Goal: Task Accomplishment & Management: Complete application form

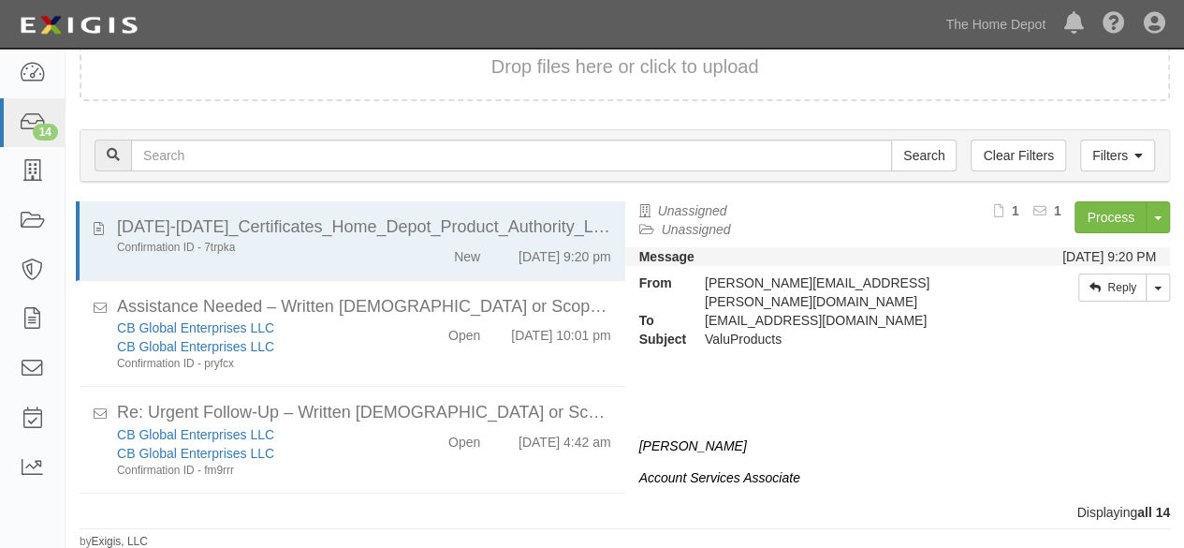
scroll to position [957, 0]
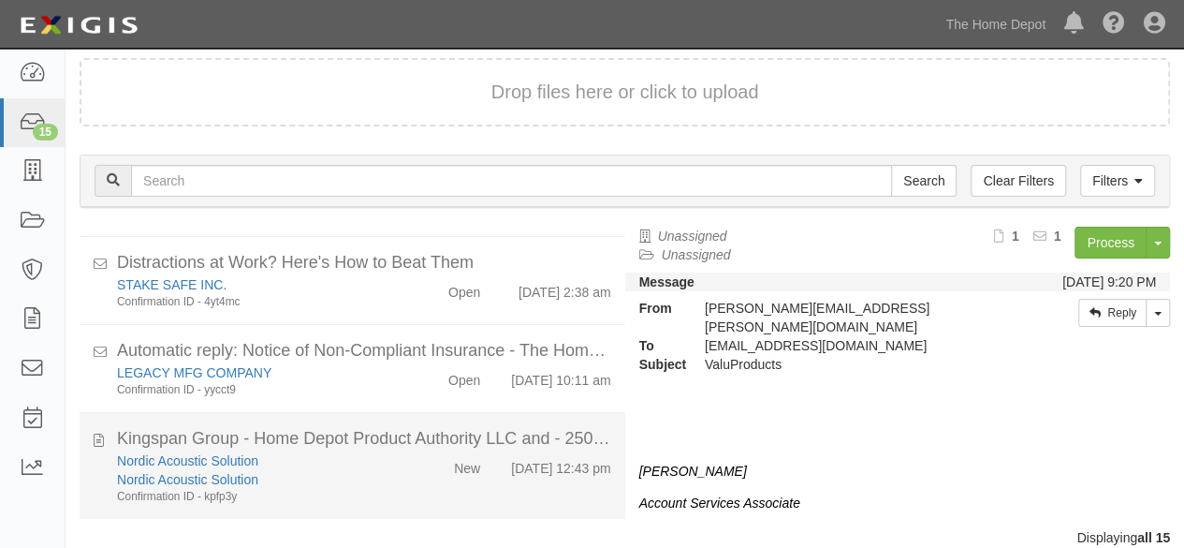
scroll to position [71, 0]
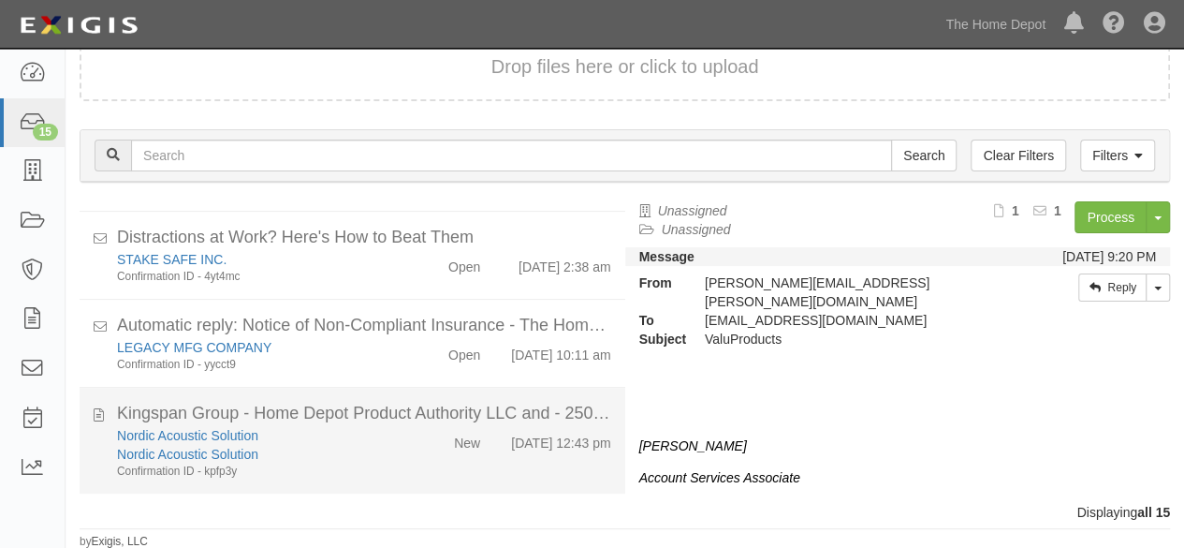
click at [398, 465] on div "Nordic Acoustic Solution Nordic Acoustic Solution Confirmation ID - kpfp3y" at bounding box center [255, 452] width 304 height 53
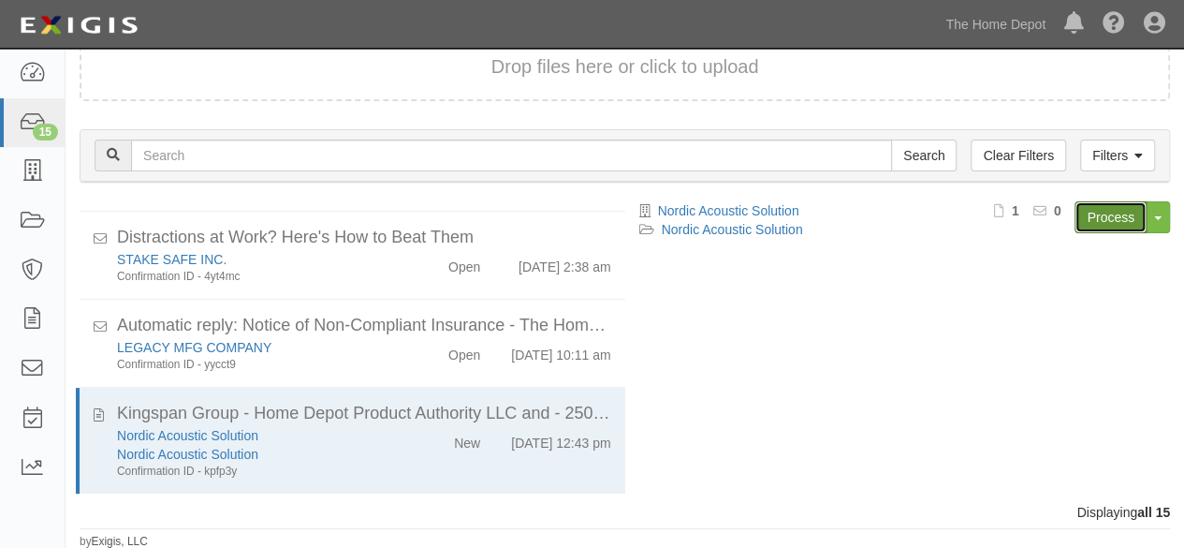
click at [1118, 217] on link "Process" at bounding box center [1110, 217] width 72 height 32
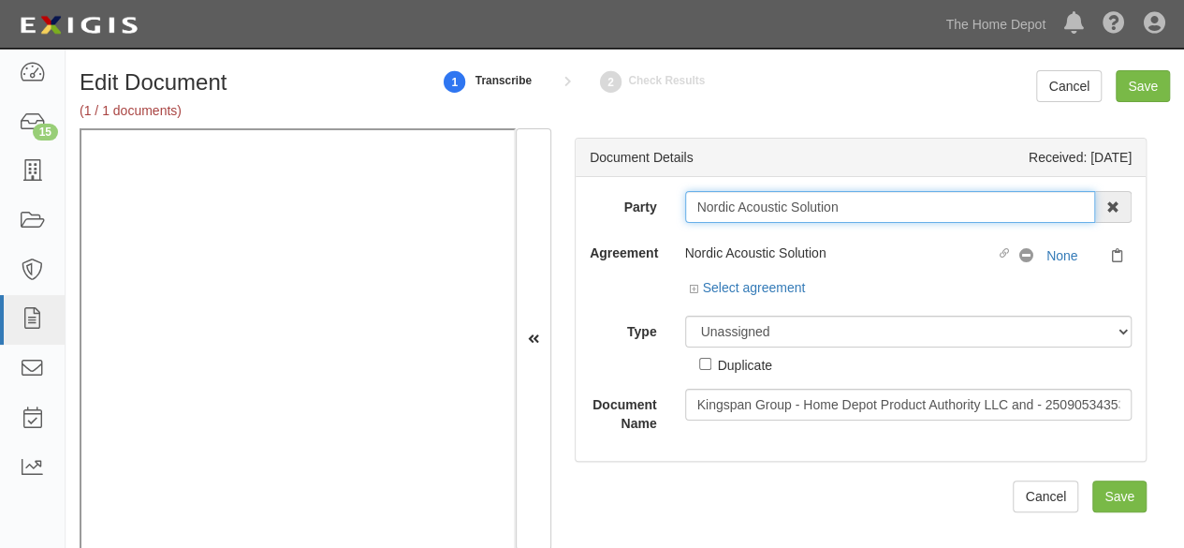
click at [855, 209] on input "Nordic Acoustic Solution" at bounding box center [890, 207] width 411 height 32
click at [847, 204] on input "Nordic Acoustic Solution" at bounding box center [890, 207] width 411 height 32
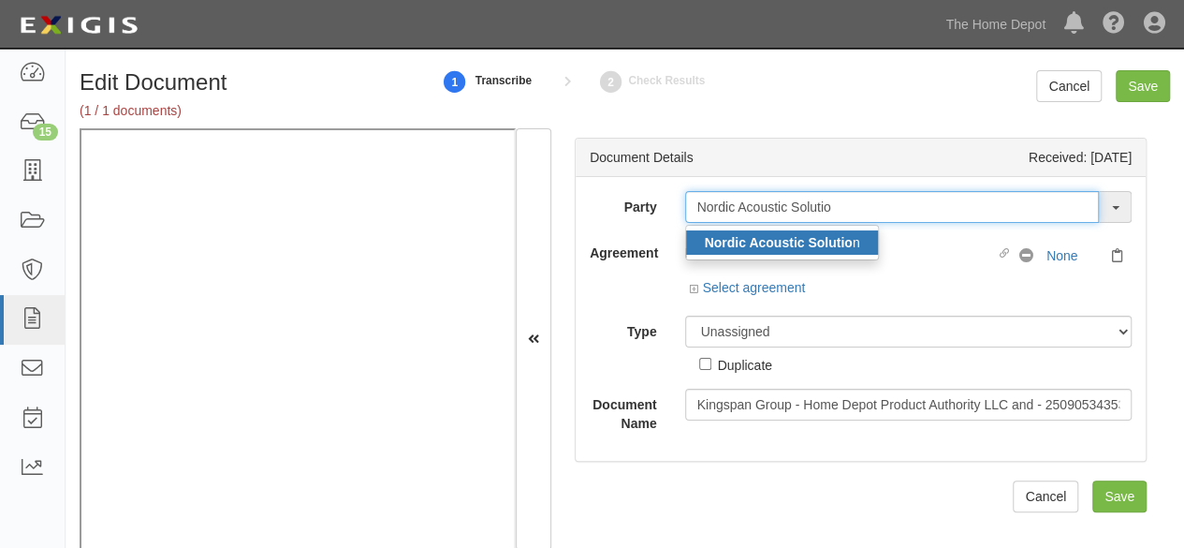
type input "Nordic Acoustic Solutio"
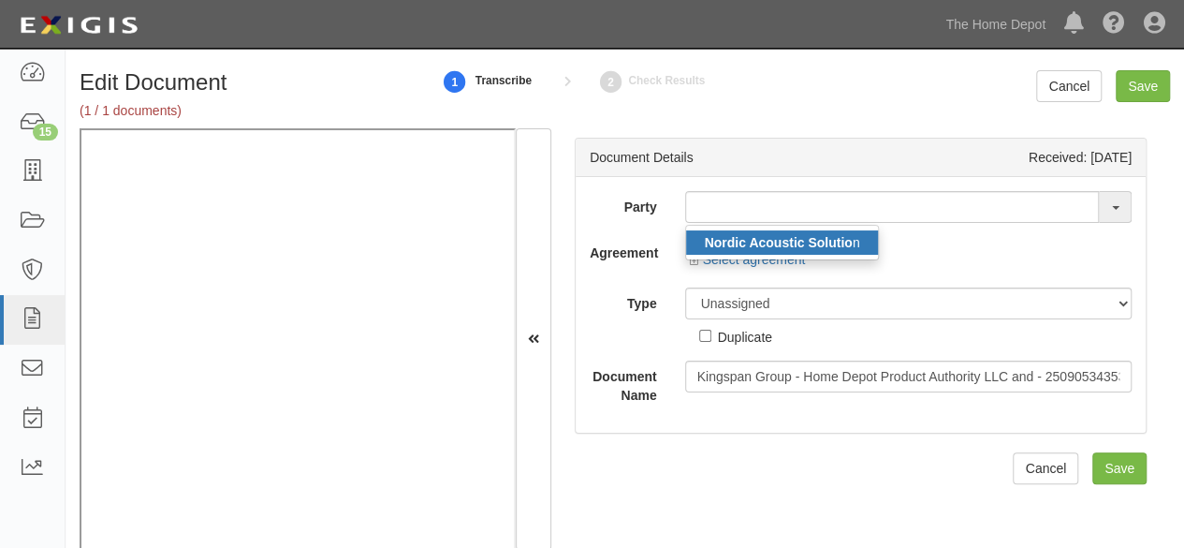
click at [840, 237] on strong "Nordic Acoustic Solutio" at bounding box center [779, 242] width 148 height 15
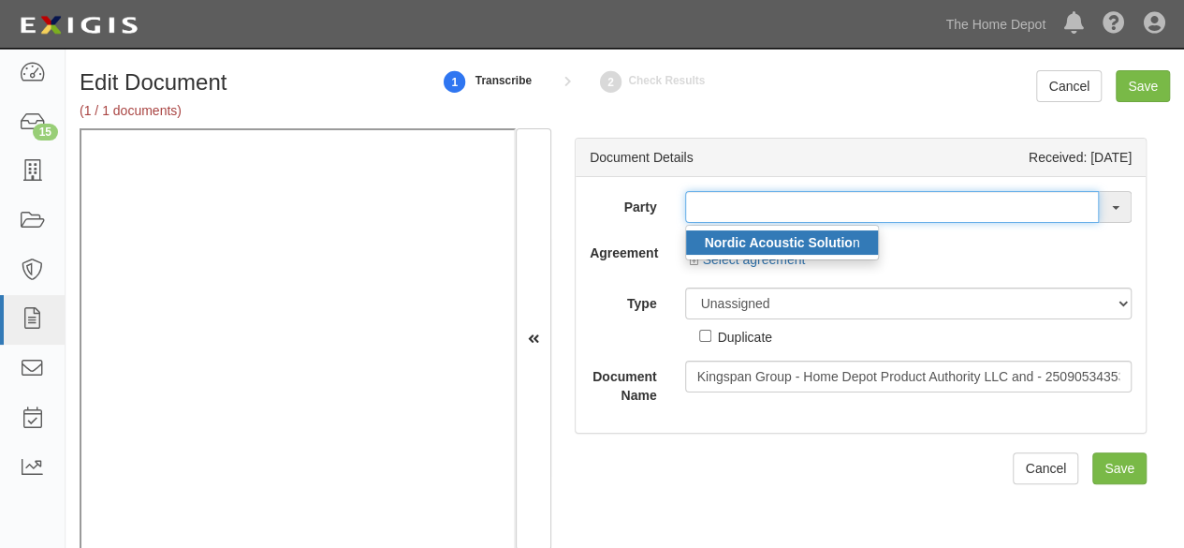
type input "Nordic Acoustic Solution"
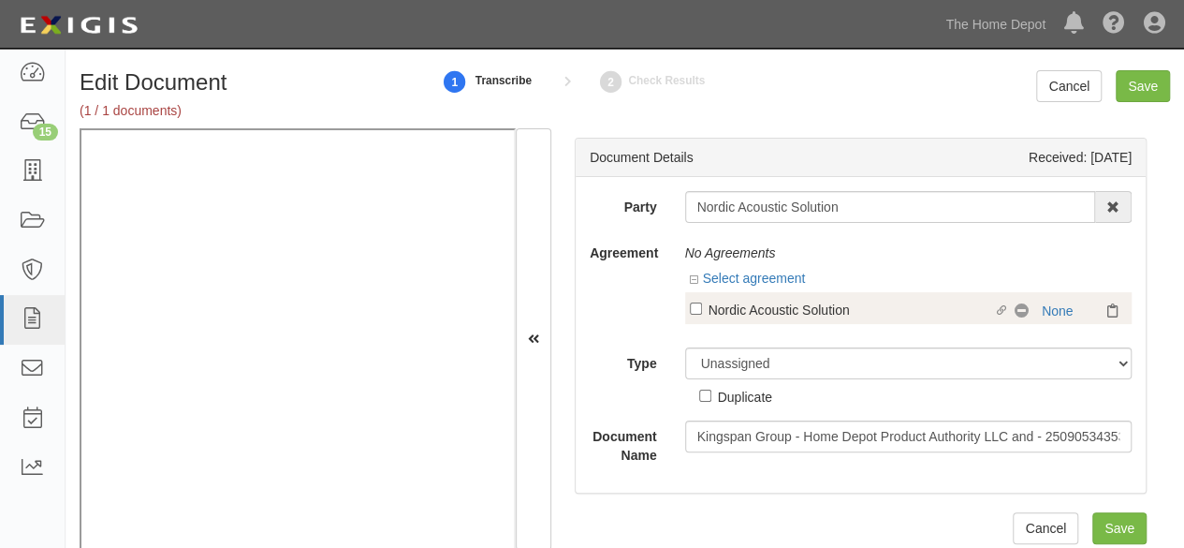
click at [743, 309] on div "Nordic Acoustic Solution" at bounding box center [850, 309] width 285 height 21
click at [702, 309] on input "Linked agreement Nordic Acoustic Solution Linked agreement" at bounding box center [696, 308] width 12 height 12
checkbox input "true"
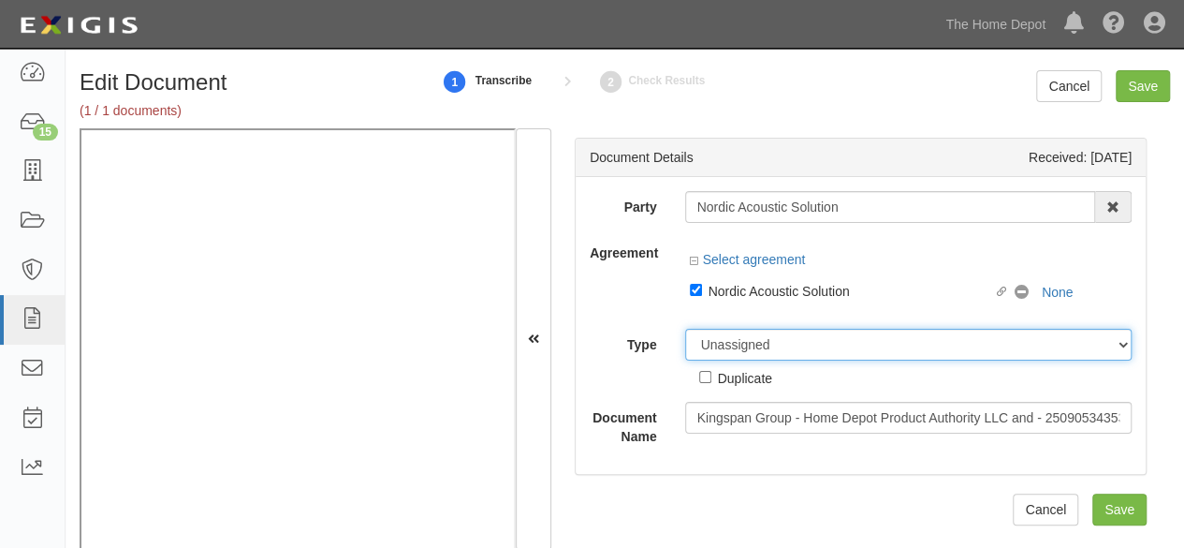
click at [739, 348] on select "Unassigned Binder Cancellation Notice Certificate Contract Endorsement Insuranc…" at bounding box center [908, 345] width 447 height 32
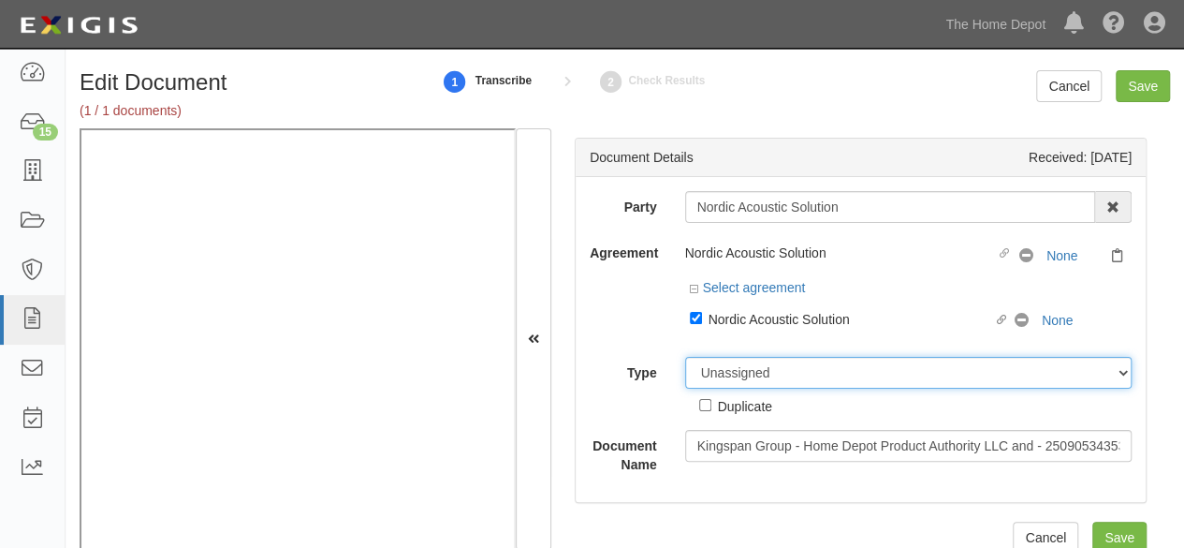
select select "CertificateDetail"
click at [685, 357] on select "Unassigned Binder Cancellation Notice Certificate Contract Endorsement Insuranc…" at bounding box center [908, 373] width 447 height 32
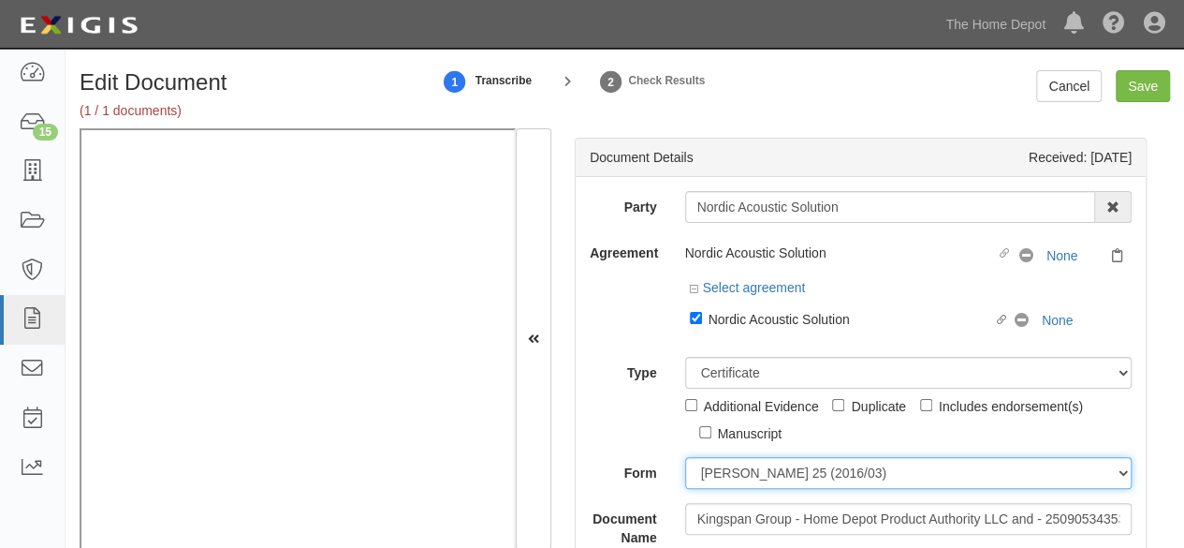
click at [708, 469] on select "[PERSON_NAME] 25 (2016/03) [PERSON_NAME] 101 [PERSON_NAME] 855 NY (2014/05) Gen…" at bounding box center [908, 473] width 447 height 32
select select "GeneralFormDetail"
click at [685, 457] on select "[PERSON_NAME] 25 (2016/03) [PERSON_NAME] 101 [PERSON_NAME] 855 NY (2014/05) Gen…" at bounding box center [908, 473] width 447 height 32
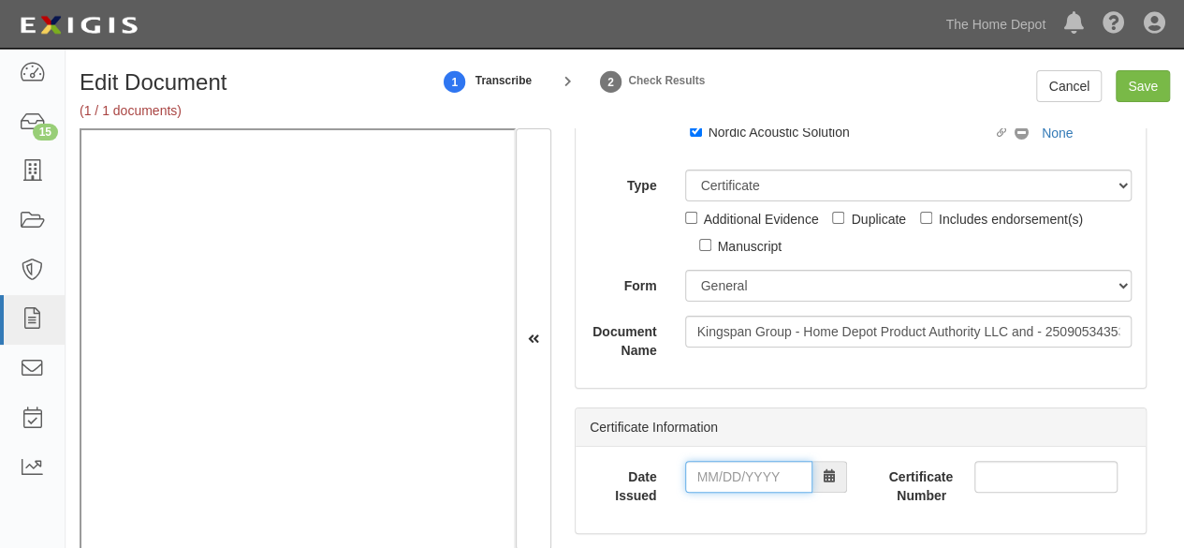
drag, startPoint x: 719, startPoint y: 471, endPoint x: 713, endPoint y: 482, distance: 12.6
click at [713, 482] on input "Date Issued" at bounding box center [748, 476] width 127 height 32
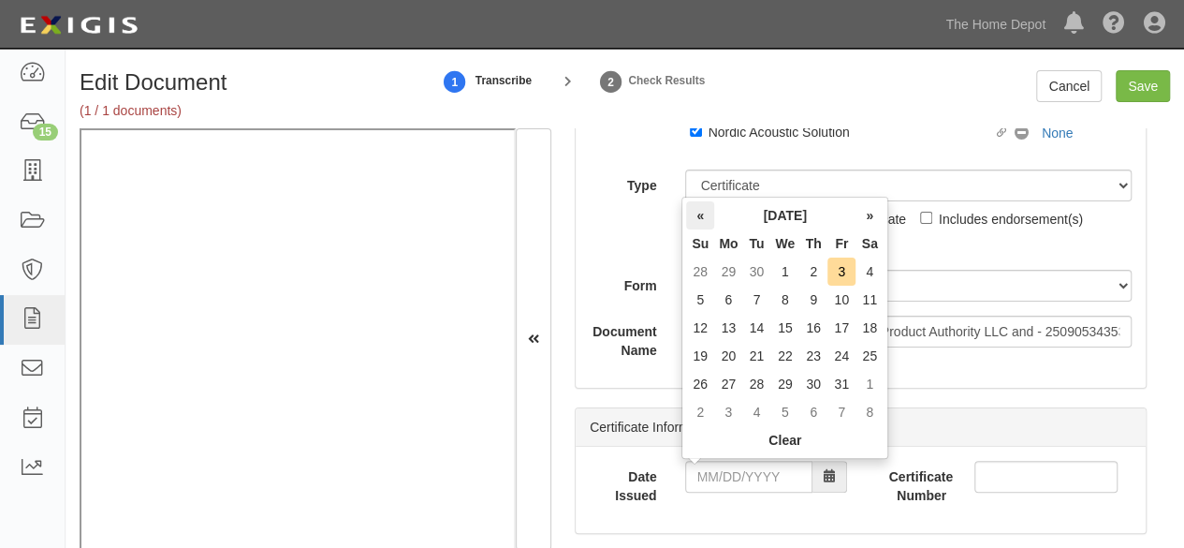
click at [701, 223] on th "«" at bounding box center [700, 215] width 28 height 28
click at [790, 293] on td "10" at bounding box center [784, 299] width 29 height 28
type input "[DATE]"
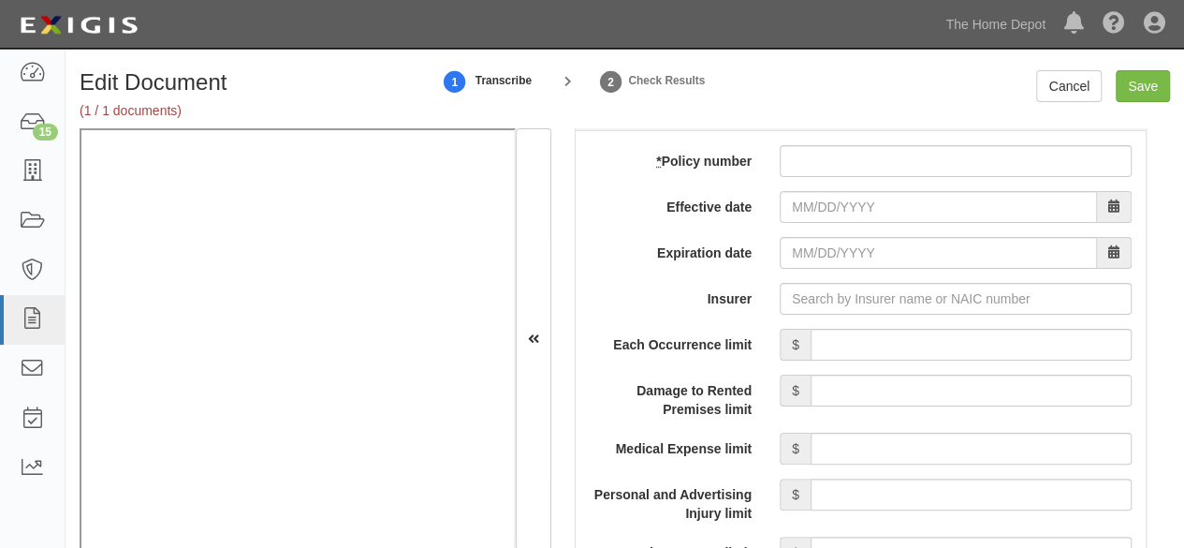
scroll to position [1685, 0]
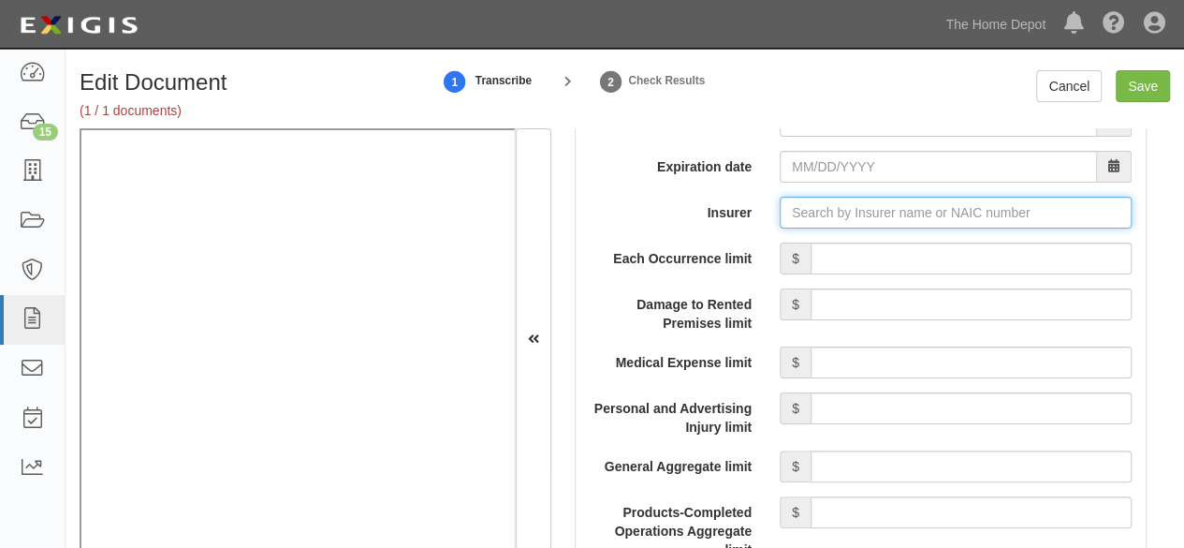
click at [805, 207] on input "Insurer" at bounding box center [956, 213] width 352 height 32
paste input "24554"
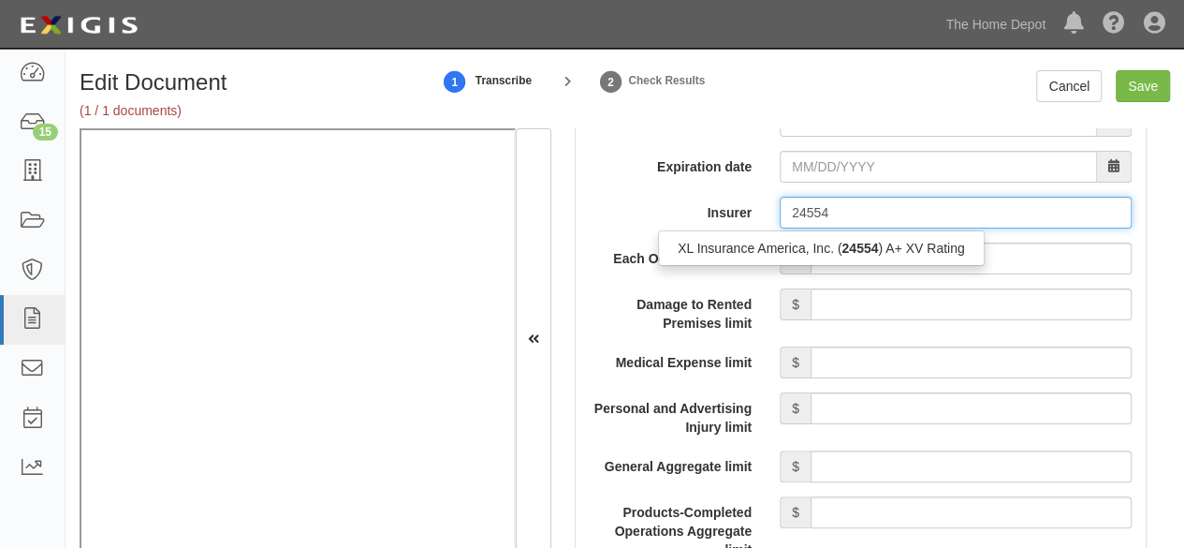
type input "24554"
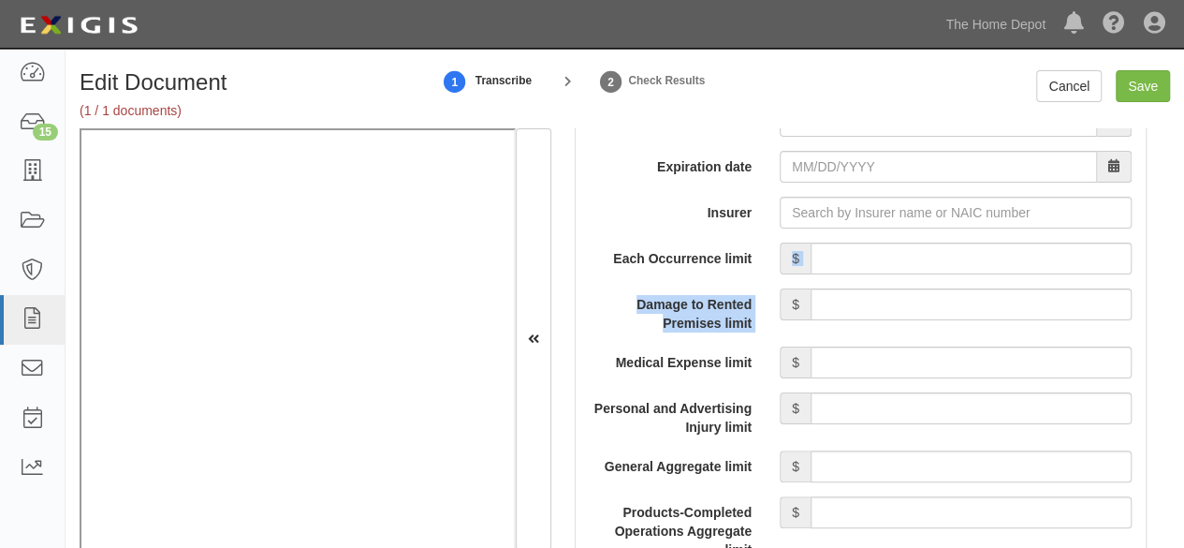
drag, startPoint x: 794, startPoint y: 281, endPoint x: 813, endPoint y: 254, distance: 33.5
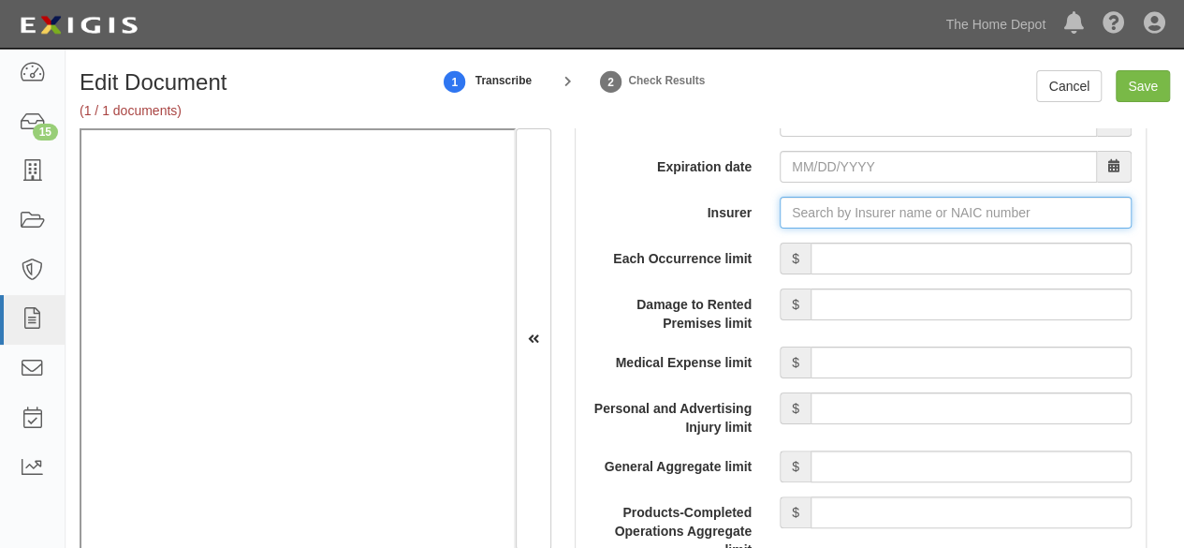
click at [822, 204] on input "Insurer" at bounding box center [956, 213] width 352 height 32
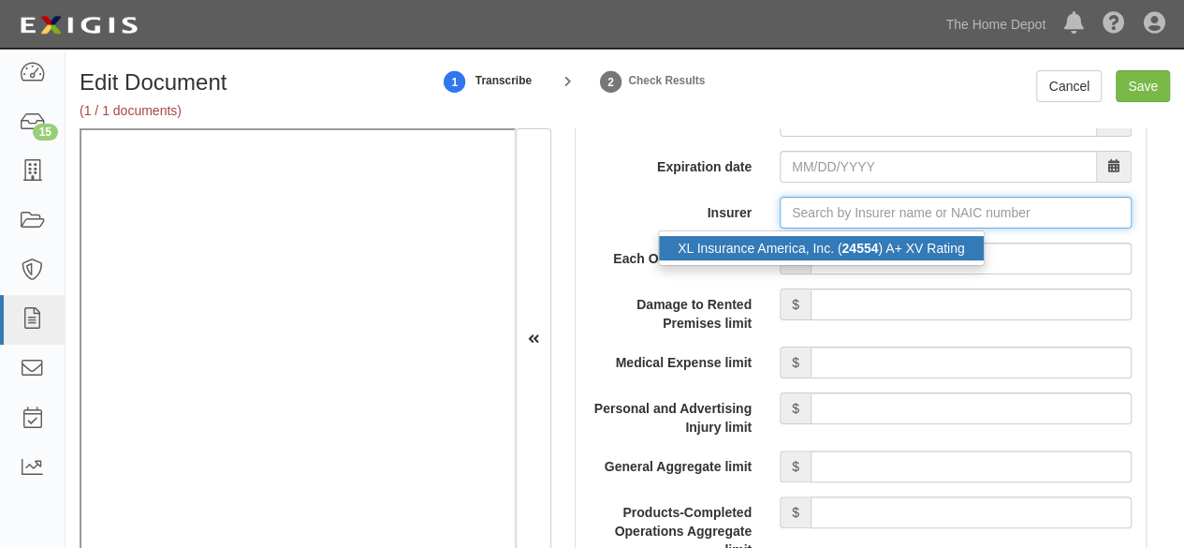
click at [800, 249] on div "XL Insurance America, Inc. ( 24554 ) A+ XV Rating" at bounding box center [821, 248] width 325 height 24
type input "XL Insurance America, Inc. (24554) A+ XV Rating"
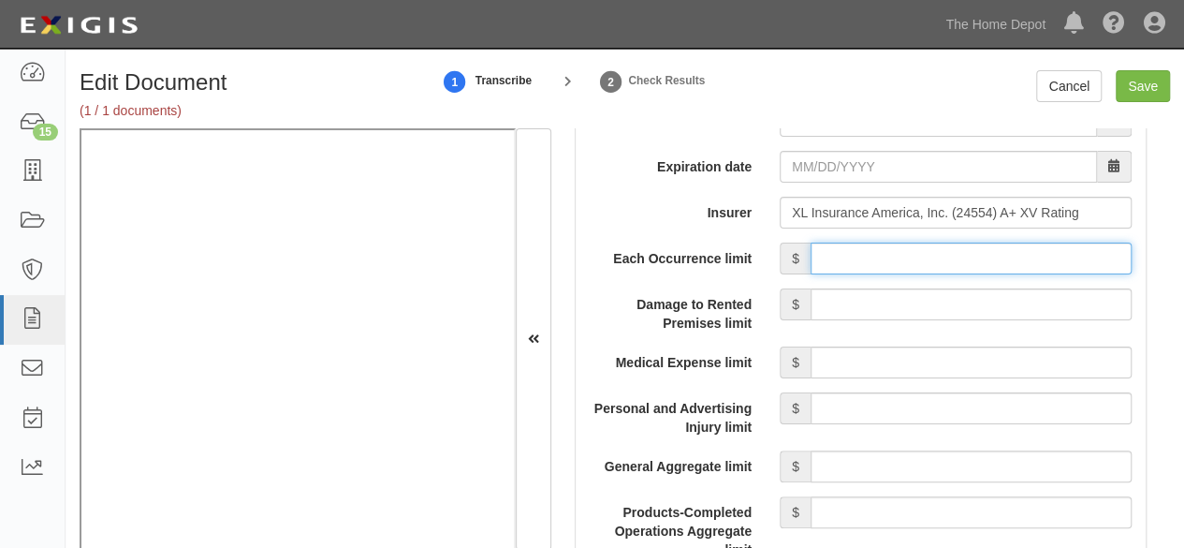
click at [860, 256] on input "Each Occurrence limit" at bounding box center [971, 258] width 321 height 32
type input "2,000,000"
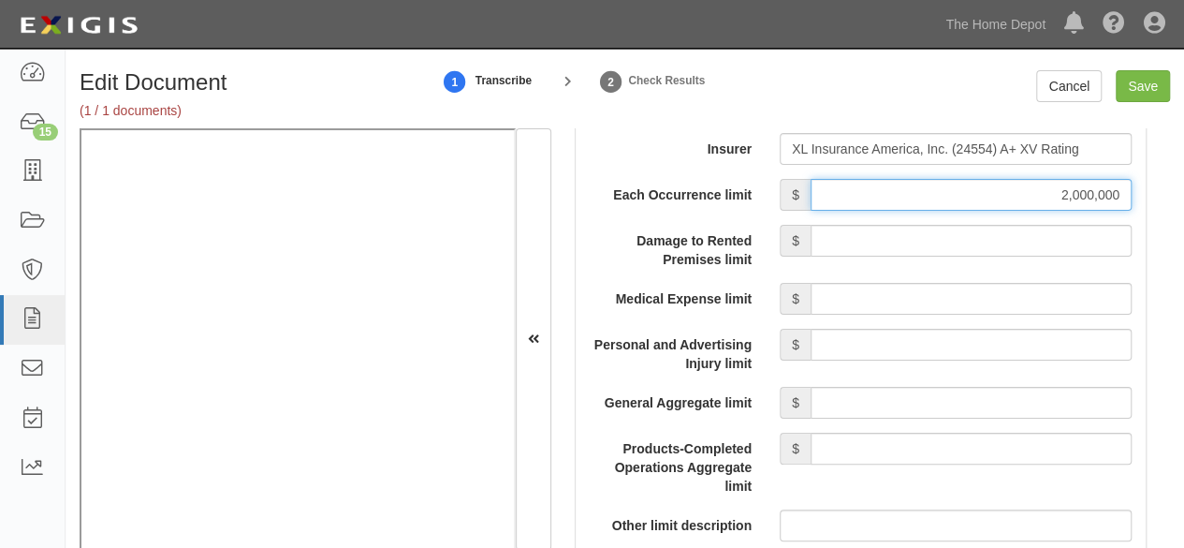
scroll to position [1778, 0]
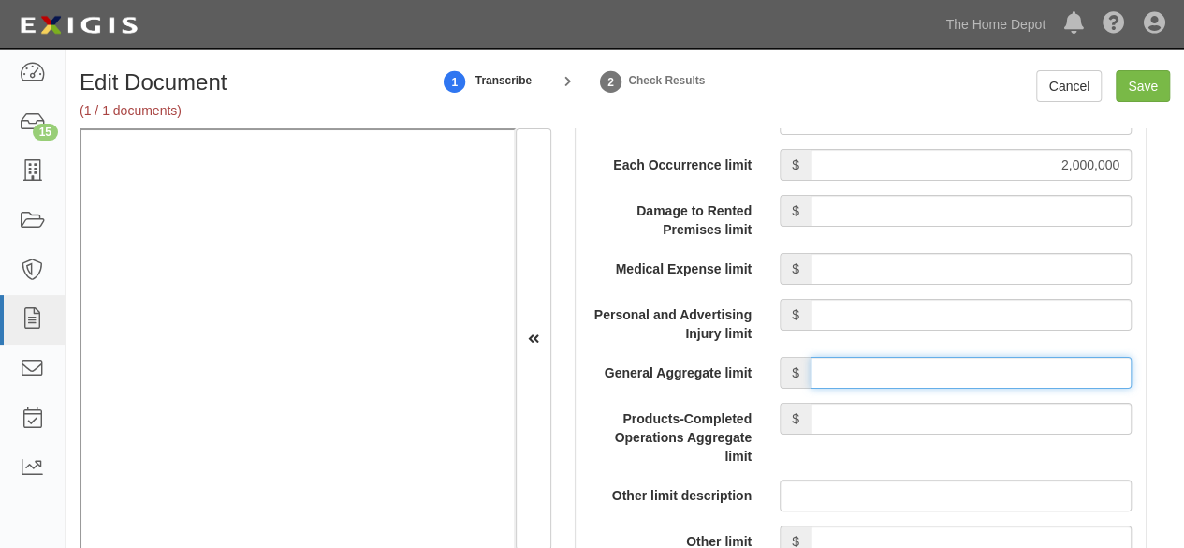
click at [911, 372] on input "General Aggregate limit" at bounding box center [971, 373] width 321 height 32
type input "2,000,000"
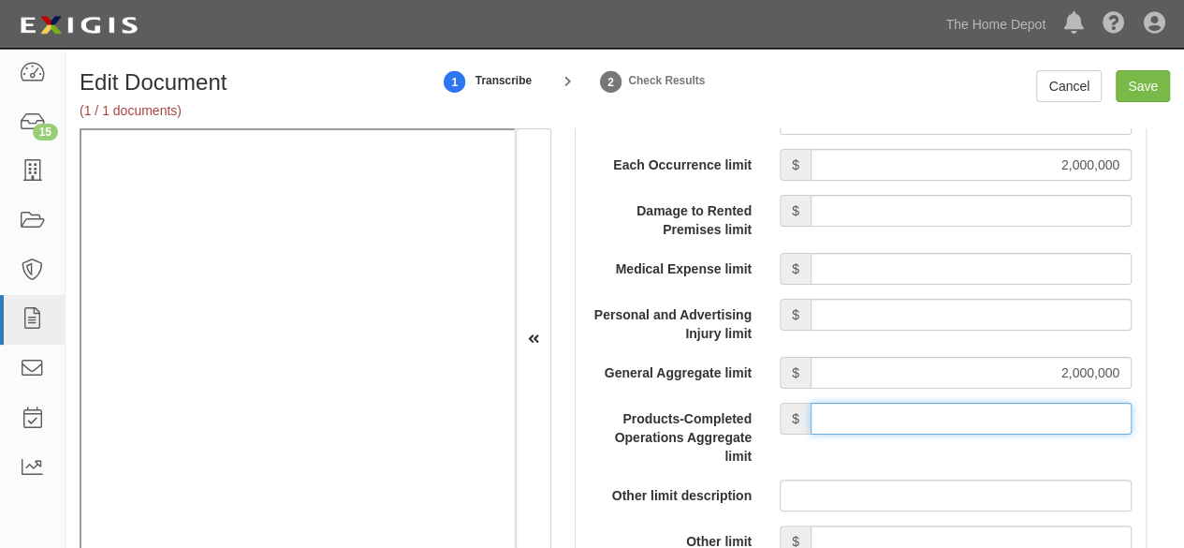
click at [876, 402] on input "Products-Completed Operations Aggregate limit" at bounding box center [971, 418] width 321 height 32
type input "2,000,000"
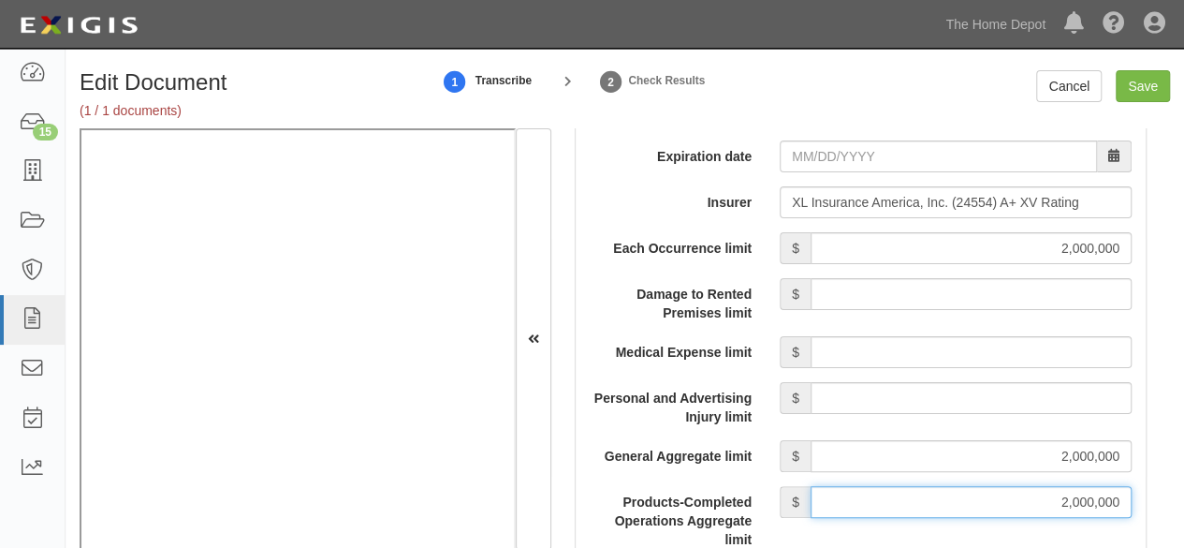
scroll to position [1591, 0]
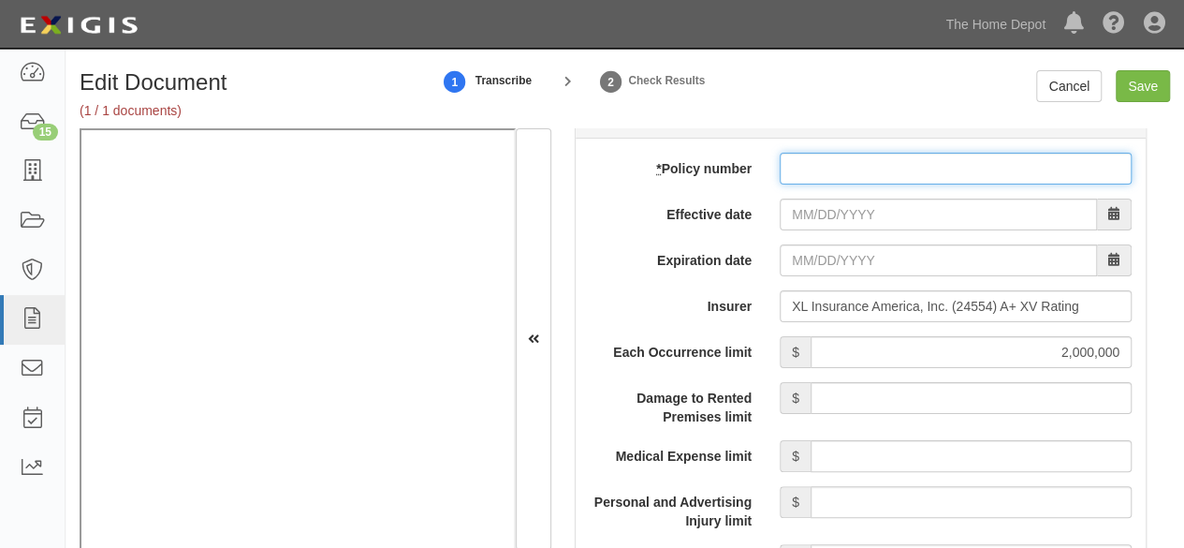
click at [821, 165] on input "* Policy number" at bounding box center [956, 169] width 352 height 32
paste input "US00146999LI25A"
type input "US00146999LI25A"
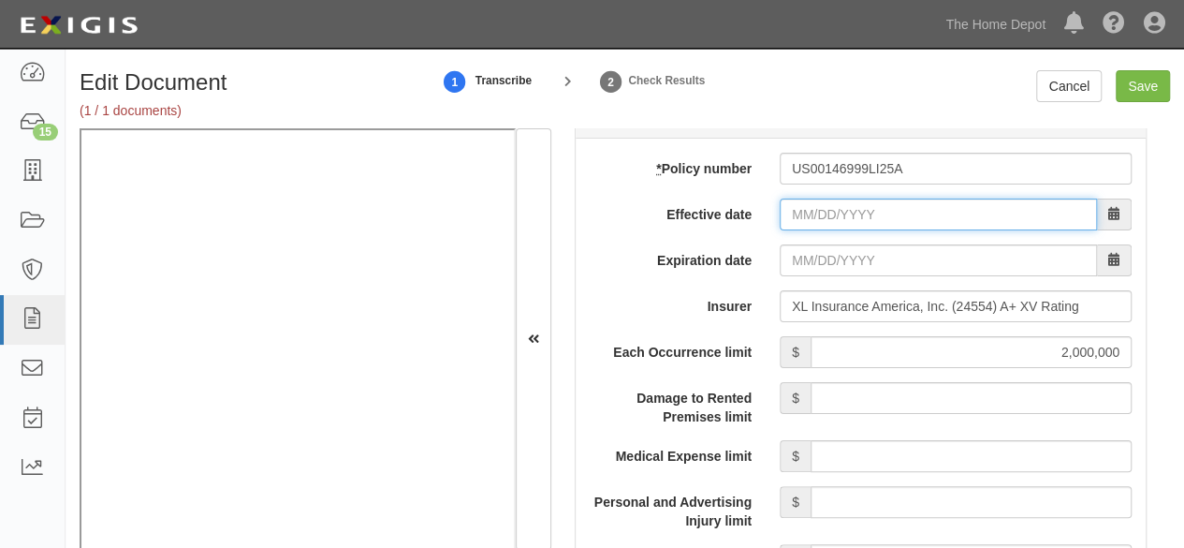
click at [801, 207] on input "Effective date" at bounding box center [938, 214] width 317 height 32
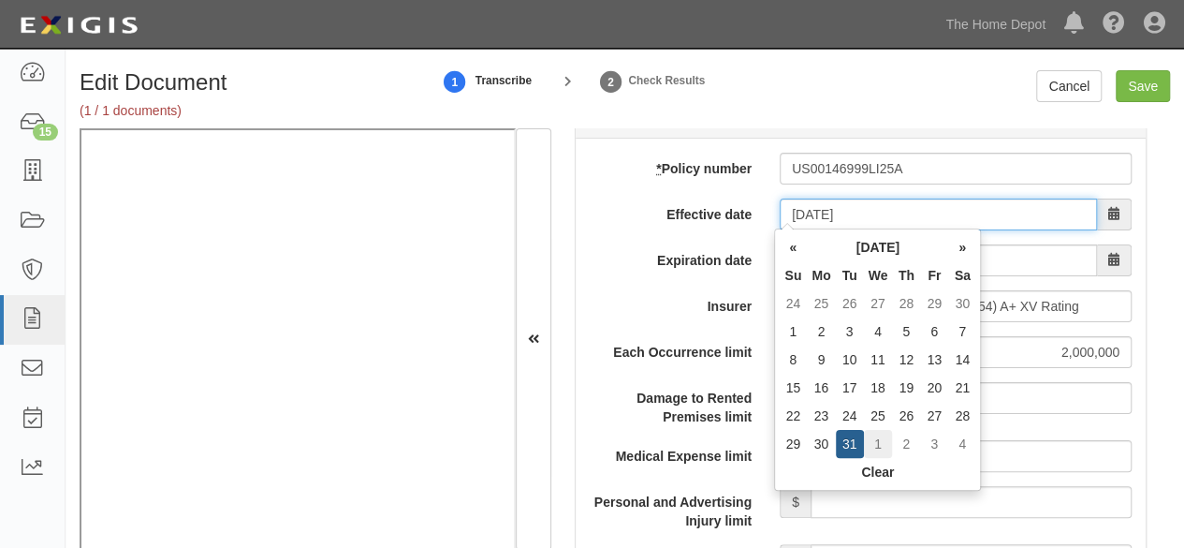
type input "[DATE]"
click at [878, 446] on td "1" at bounding box center [878, 444] width 29 height 28
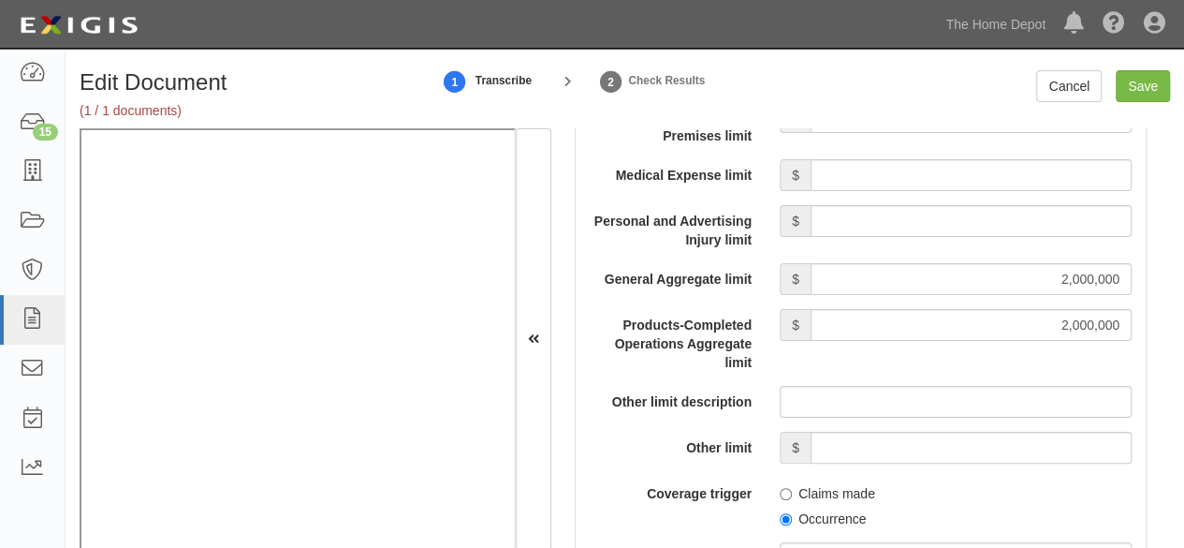
scroll to position [1965, 0]
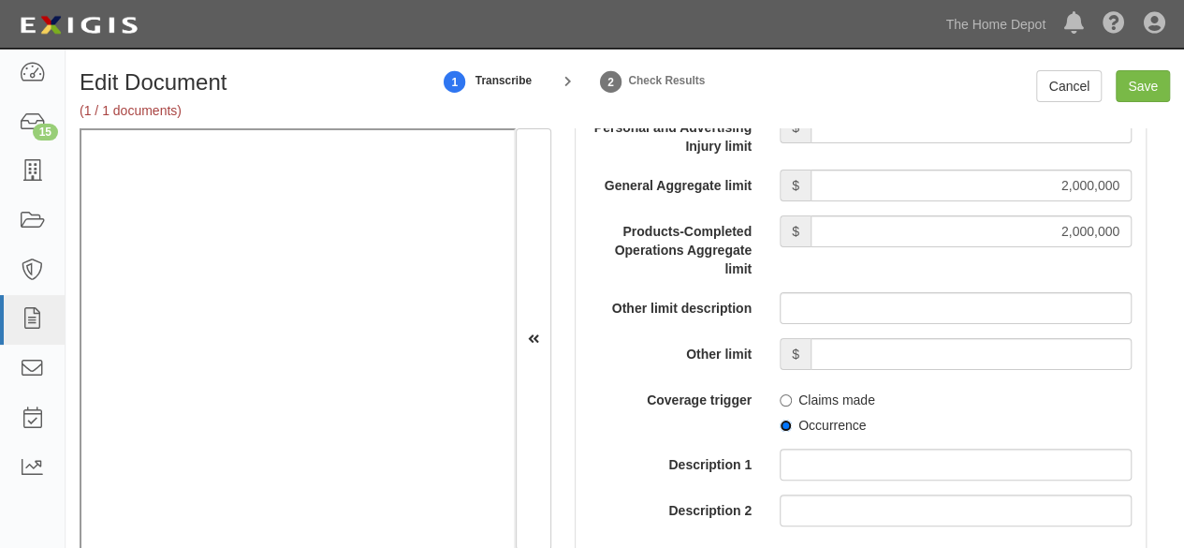
click at [780, 420] on input "Occurrence" at bounding box center [786, 425] width 12 height 12
radio input "true"
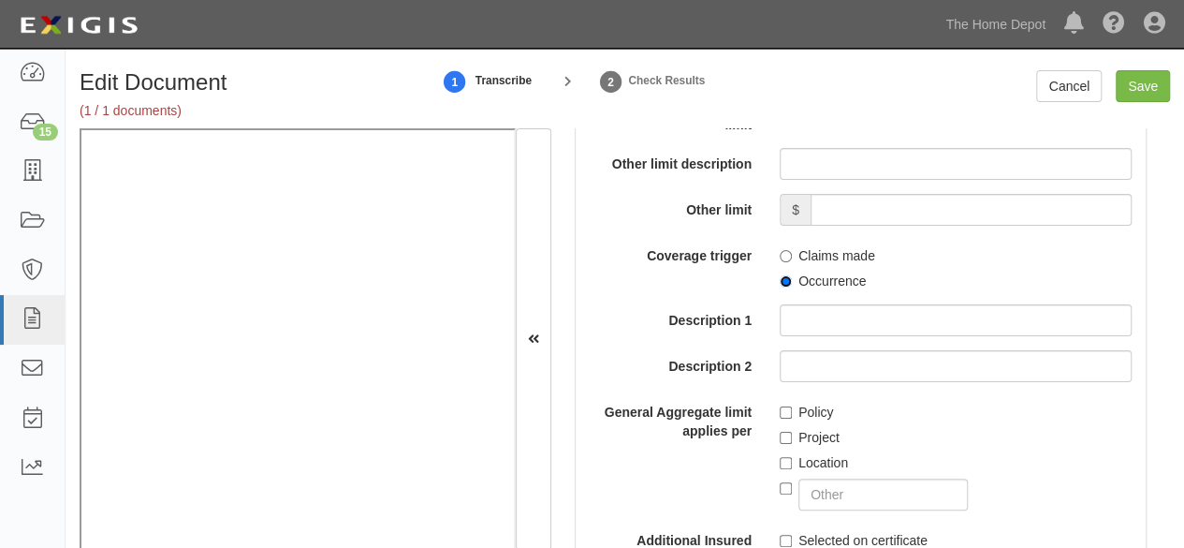
scroll to position [2153, 0]
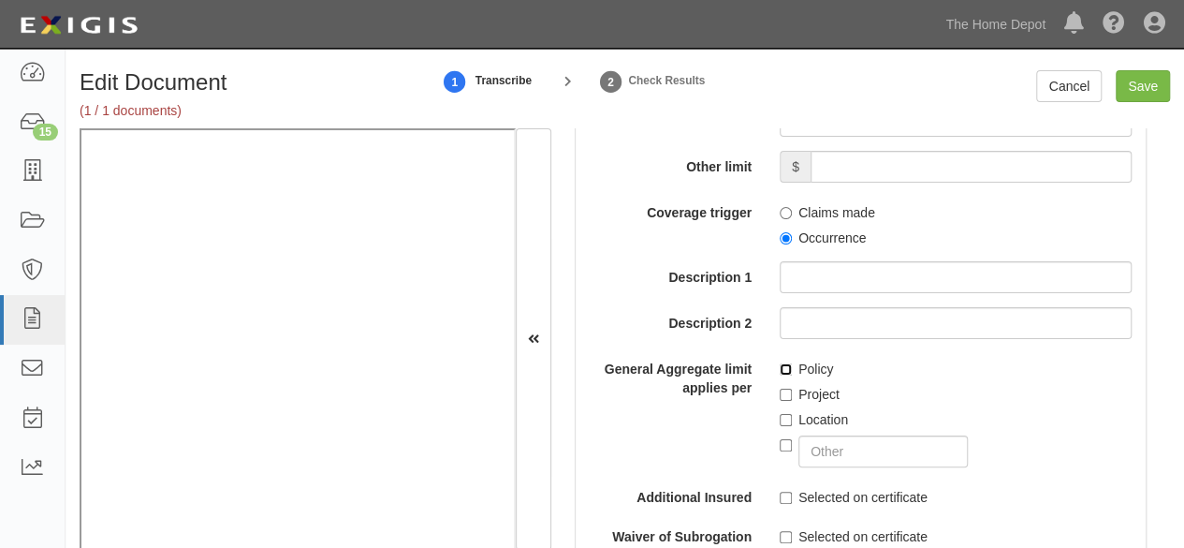
drag, startPoint x: 783, startPoint y: 360, endPoint x: 295, endPoint y: 425, distance: 492.8
click at [780, 363] on input "Policy" at bounding box center [786, 369] width 12 height 12
checkbox input "true"
click at [1143, 84] on input "Save" at bounding box center [1143, 86] width 54 height 32
type input "2000000"
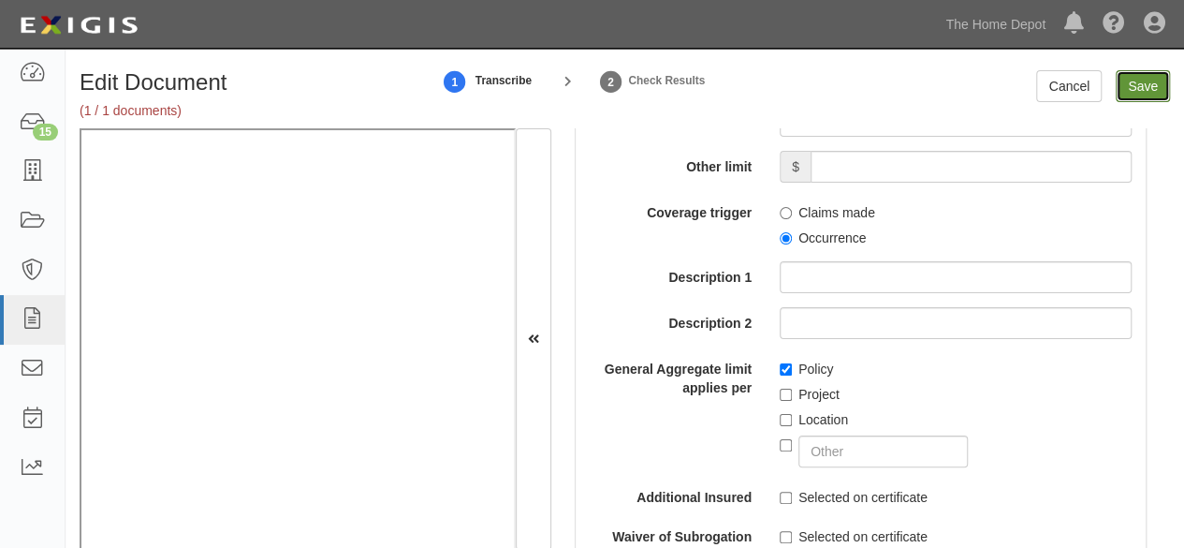
type input "2000000"
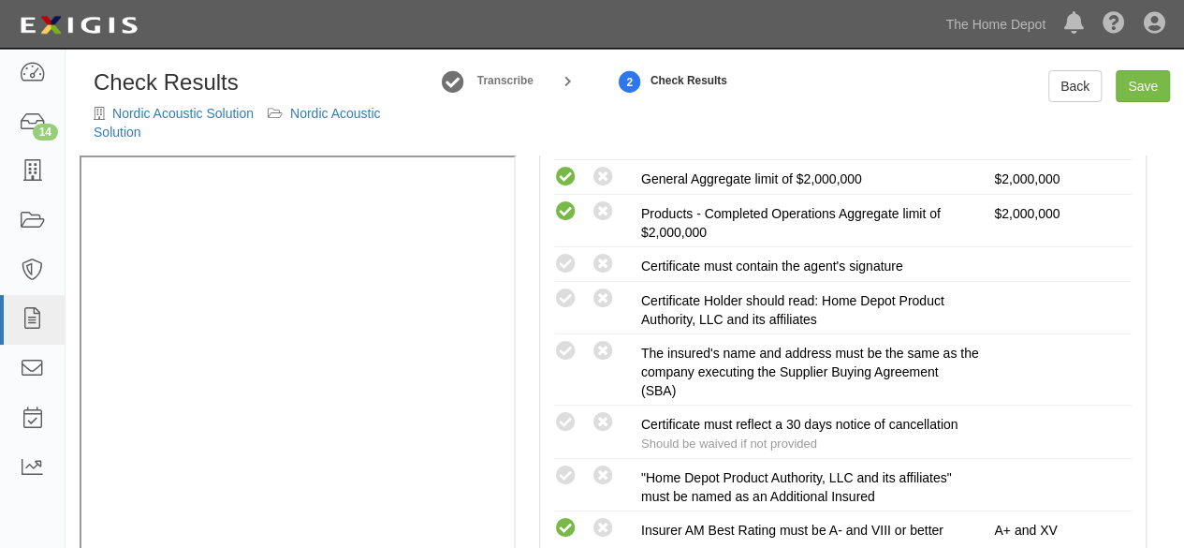
scroll to position [562, 0]
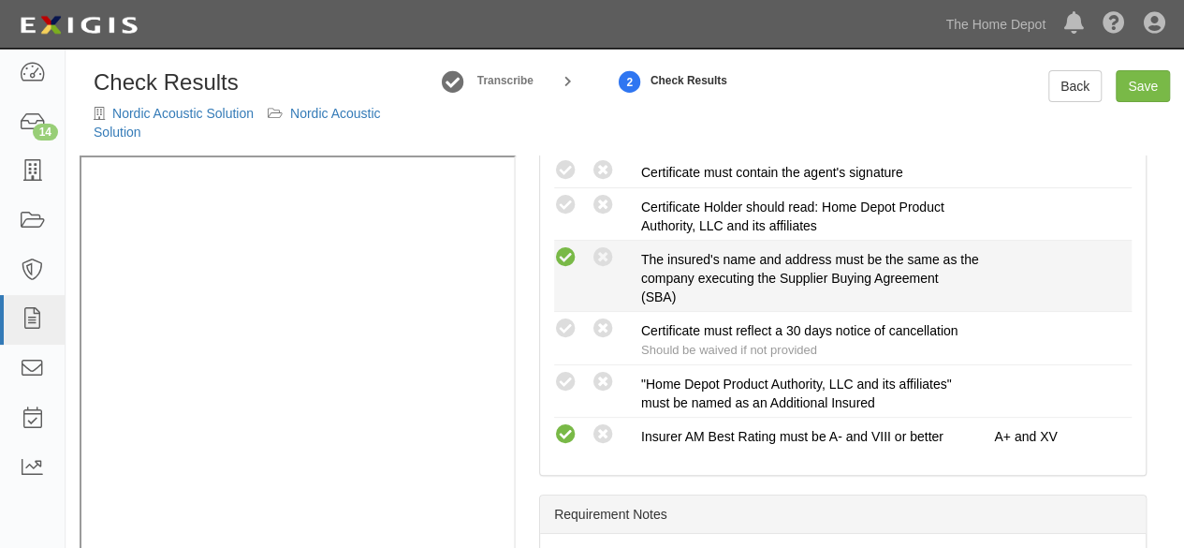
click at [576, 254] on icon at bounding box center [565, 257] width 23 height 23
radio input "true"
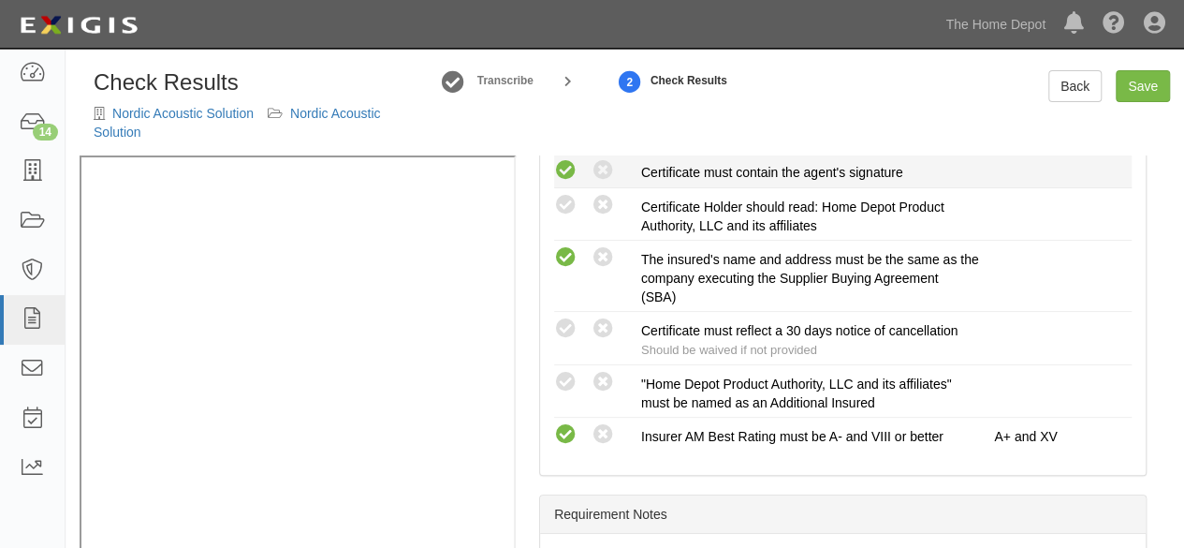
drag, startPoint x: 570, startPoint y: 168, endPoint x: 509, endPoint y: 233, distance: 88.7
click at [570, 169] on icon at bounding box center [565, 170] width 23 height 23
radio input "true"
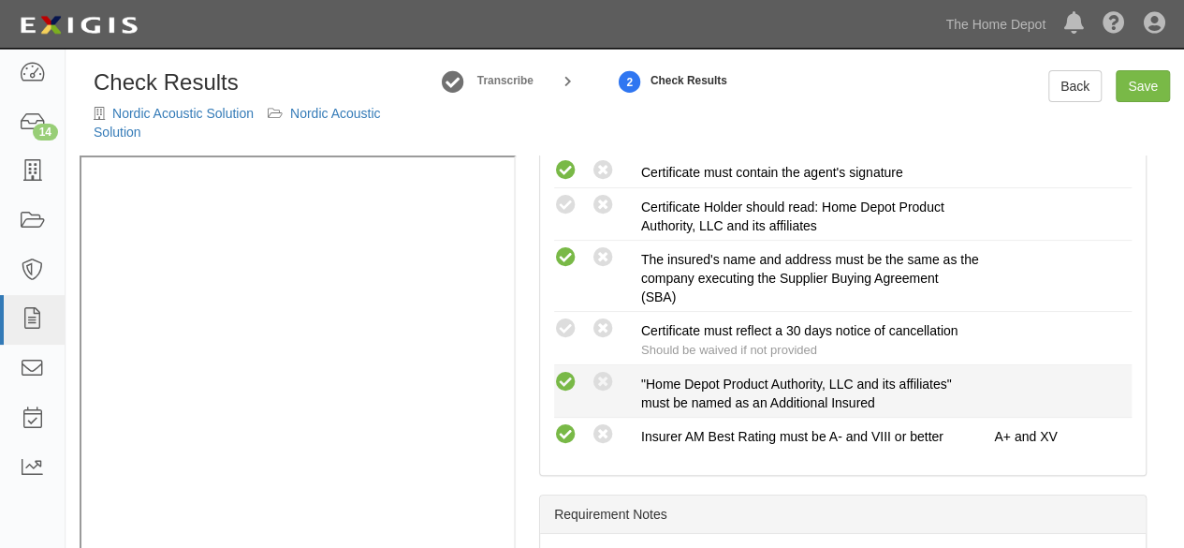
click at [575, 379] on icon at bounding box center [565, 382] width 23 height 23
radio input "true"
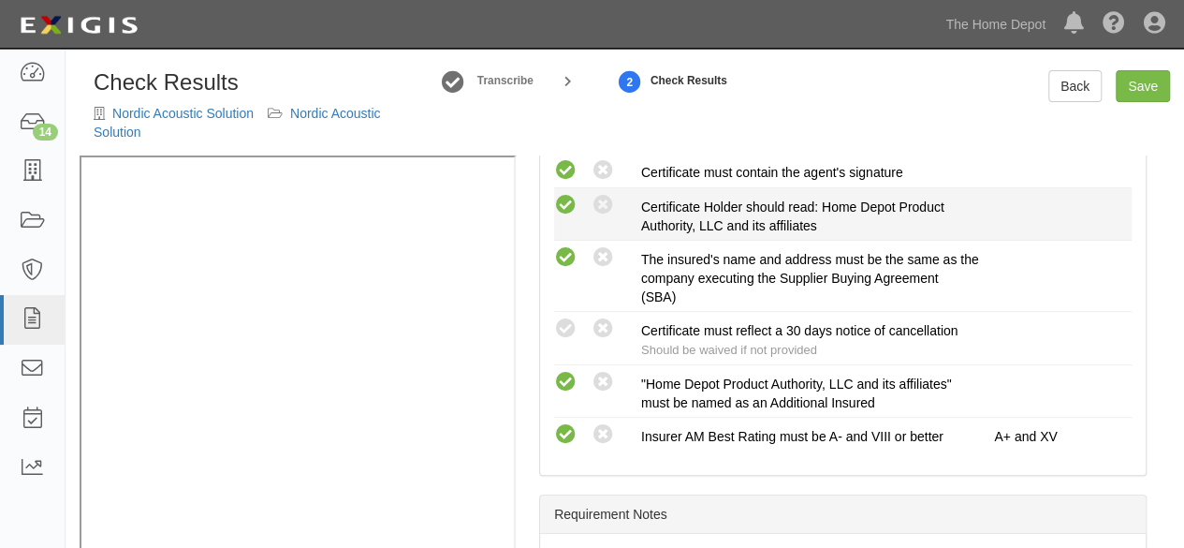
drag, startPoint x: 563, startPoint y: 194, endPoint x: 571, endPoint y: 211, distance: 18.4
click at [563, 195] on icon at bounding box center [565, 205] width 23 height 23
radio input "true"
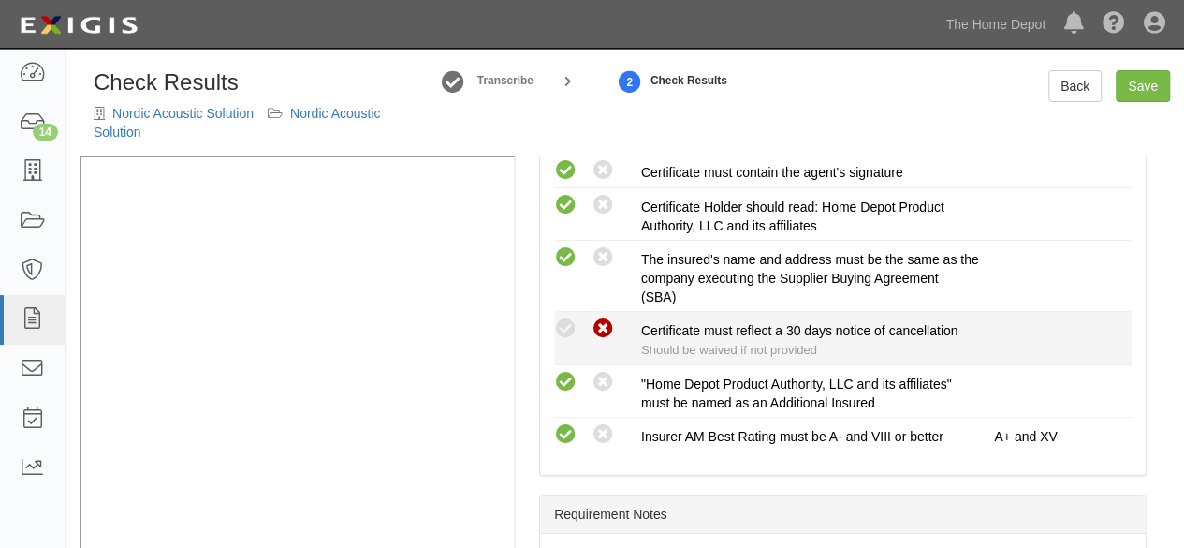
click at [604, 325] on icon at bounding box center [603, 328] width 23 height 23
radio input "true"
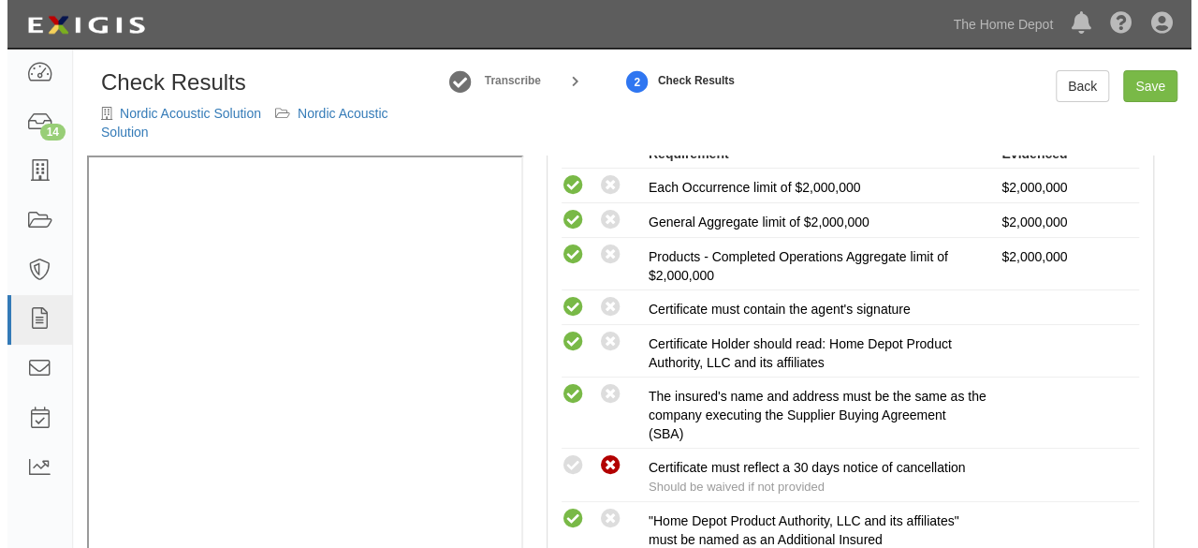
scroll to position [187, 0]
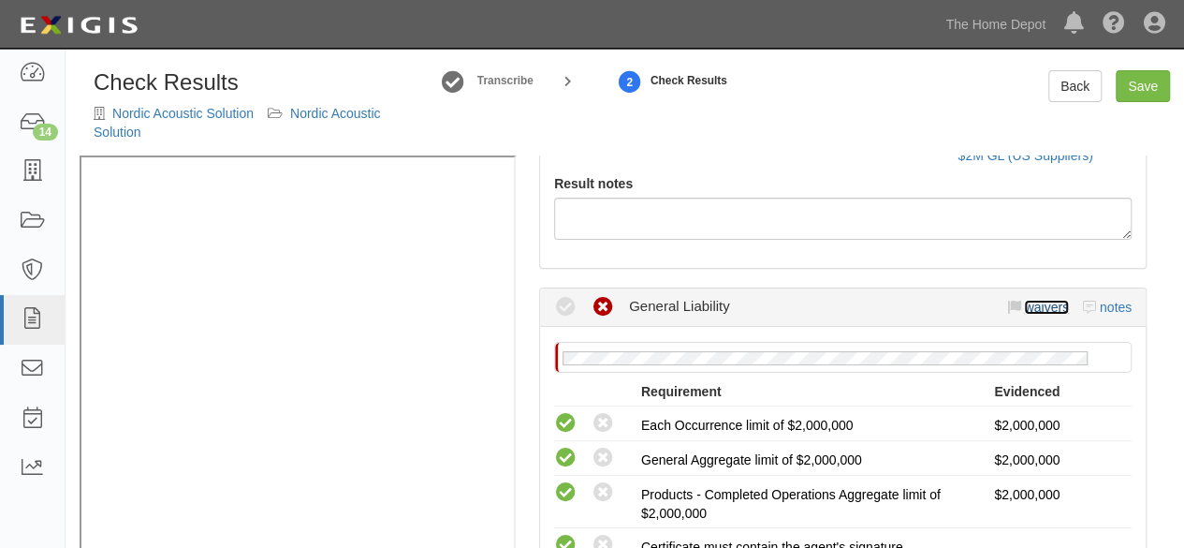
click at [1030, 308] on link "waivers" at bounding box center [1046, 306] width 44 height 15
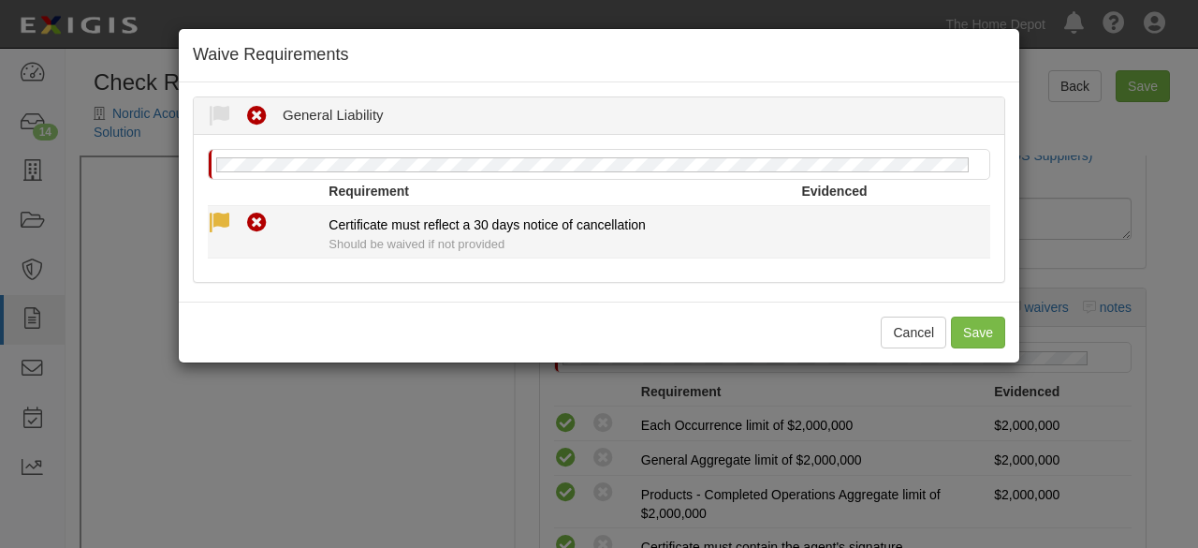
click at [218, 213] on icon at bounding box center [219, 223] width 23 height 23
radio input "true"
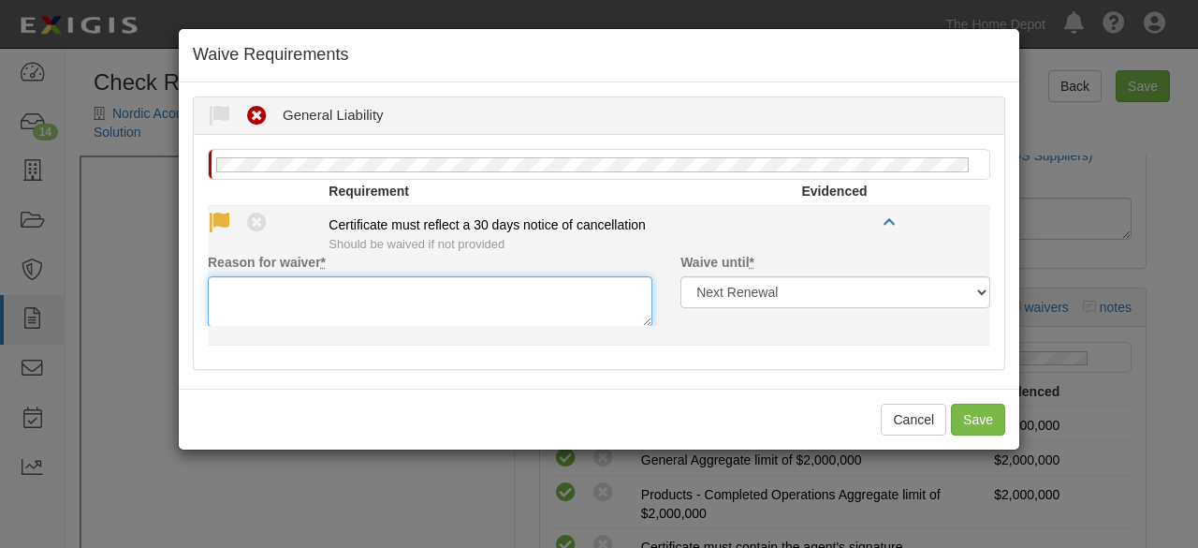
drag, startPoint x: 277, startPoint y: 320, endPoint x: 281, endPoint y: 304, distance: 16.3
click at [279, 314] on textarea "Reason for waiver *" at bounding box center [430, 301] width 445 height 51
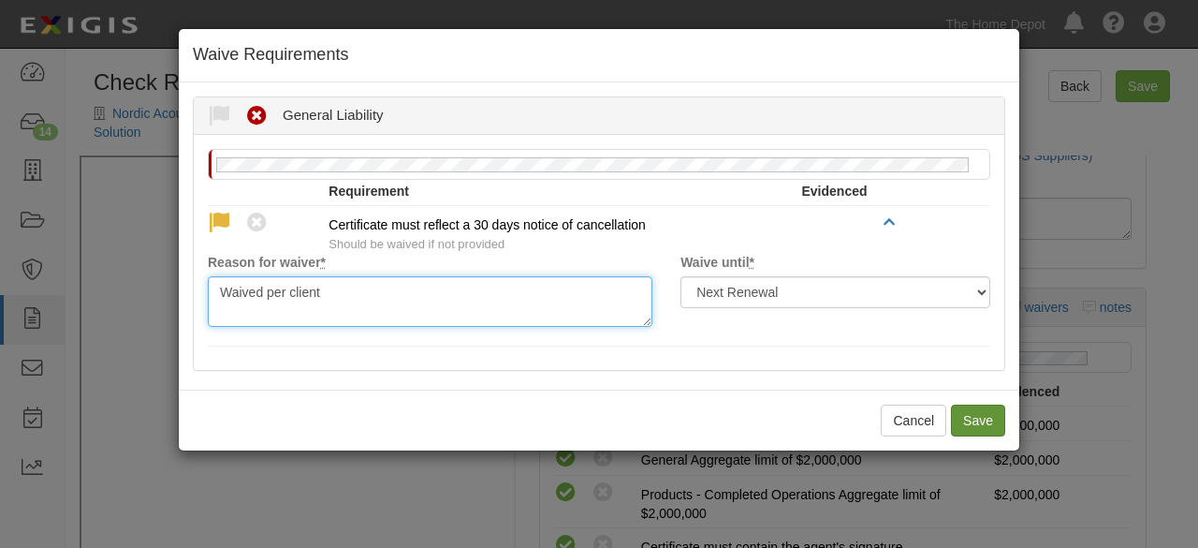
type textarea "Waived per client"
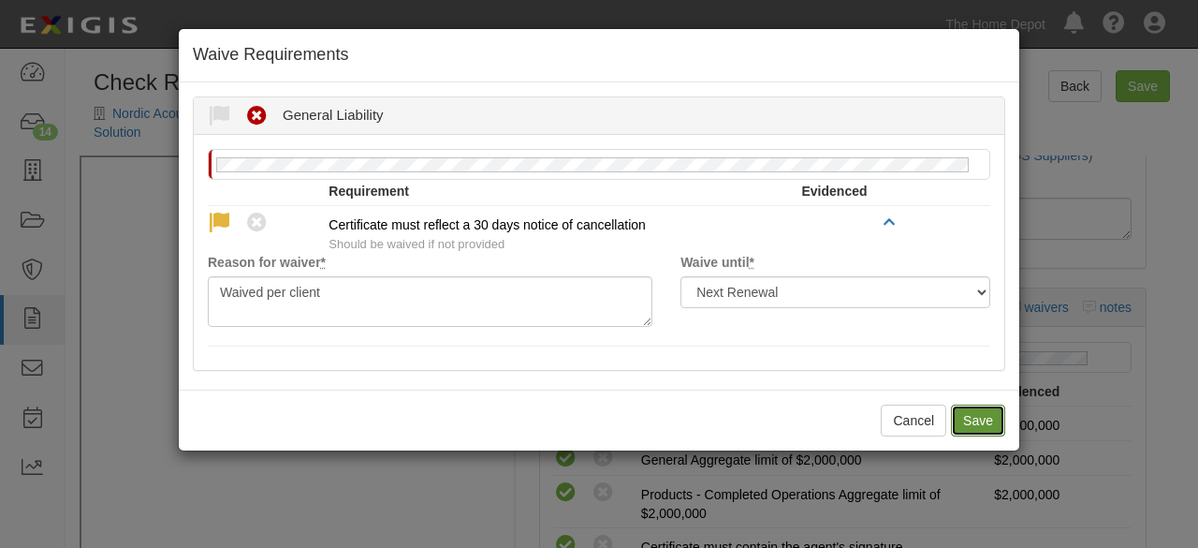
click at [973, 412] on button "Save" at bounding box center [978, 420] width 54 height 32
radio input "true"
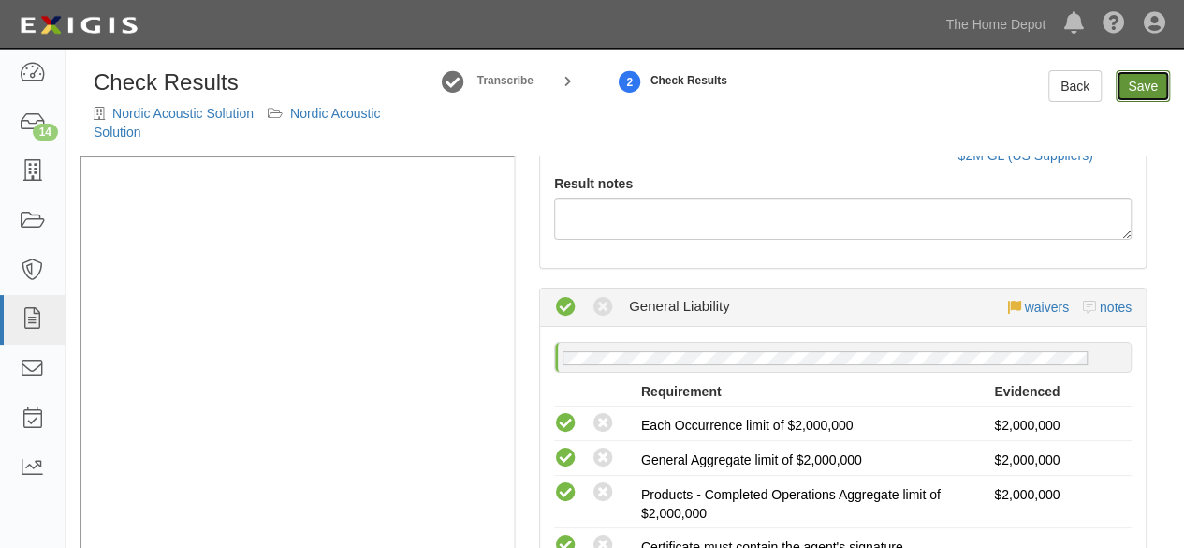
click at [1142, 89] on link "Save" at bounding box center [1143, 86] width 54 height 32
radio input "true"
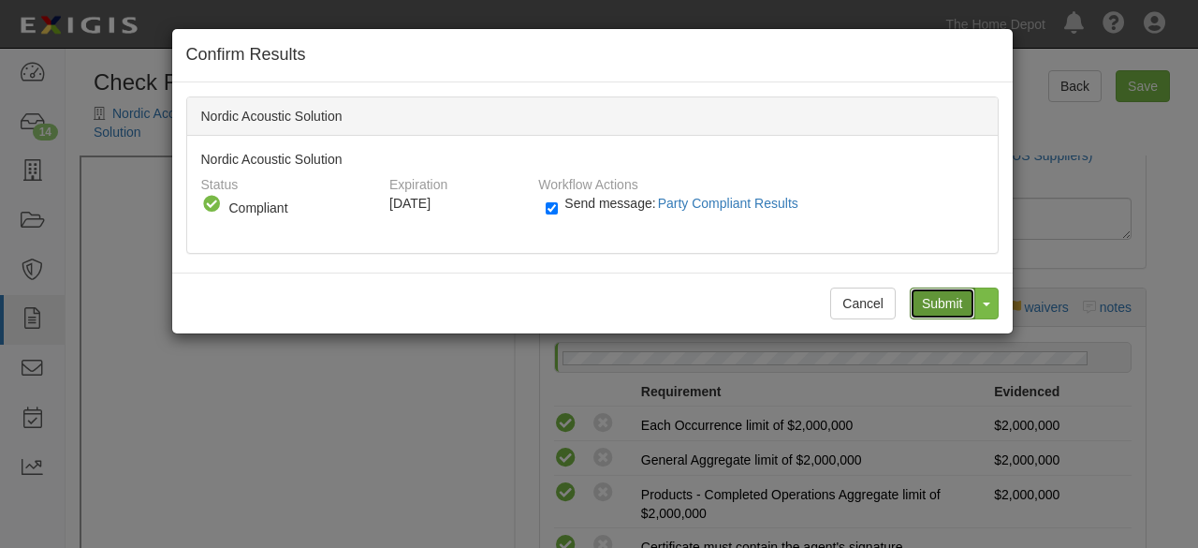
click at [941, 299] on input "Submit" at bounding box center [943, 303] width 66 height 32
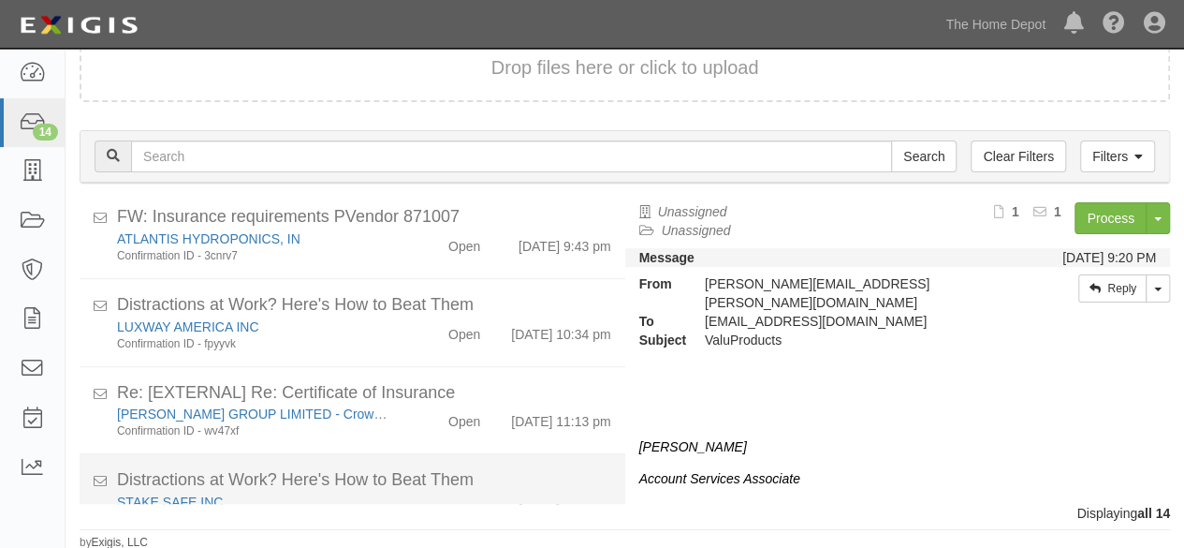
scroll to position [957, 0]
